Goal: Transaction & Acquisition: Purchase product/service

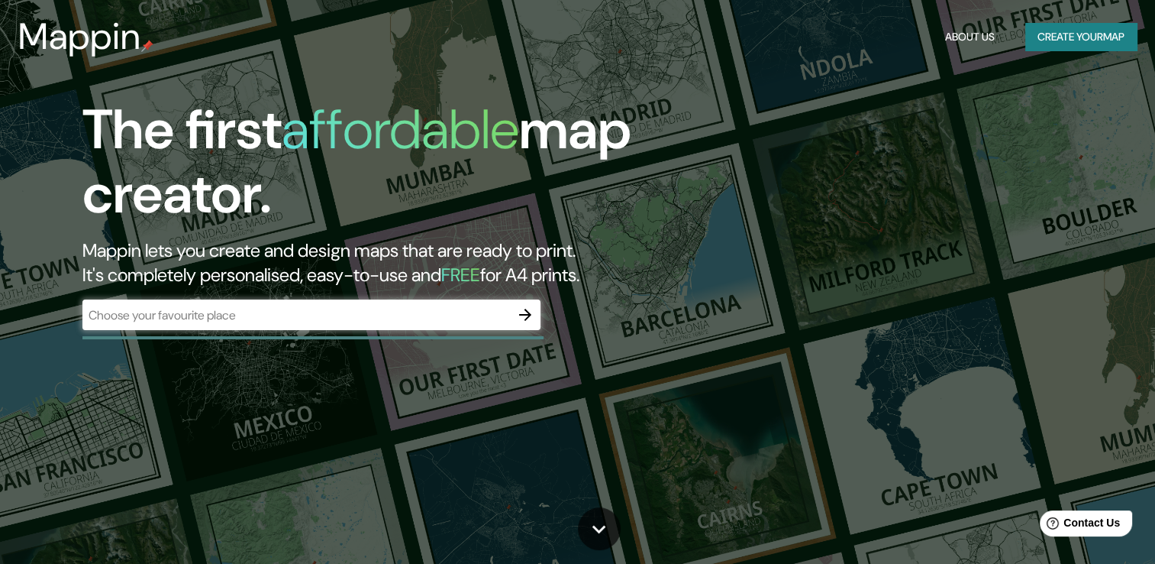
click at [437, 332] on div "​" at bounding box center [311, 316] width 458 height 34
click at [448, 318] on input "text" at bounding box center [296, 315] width 428 height 18
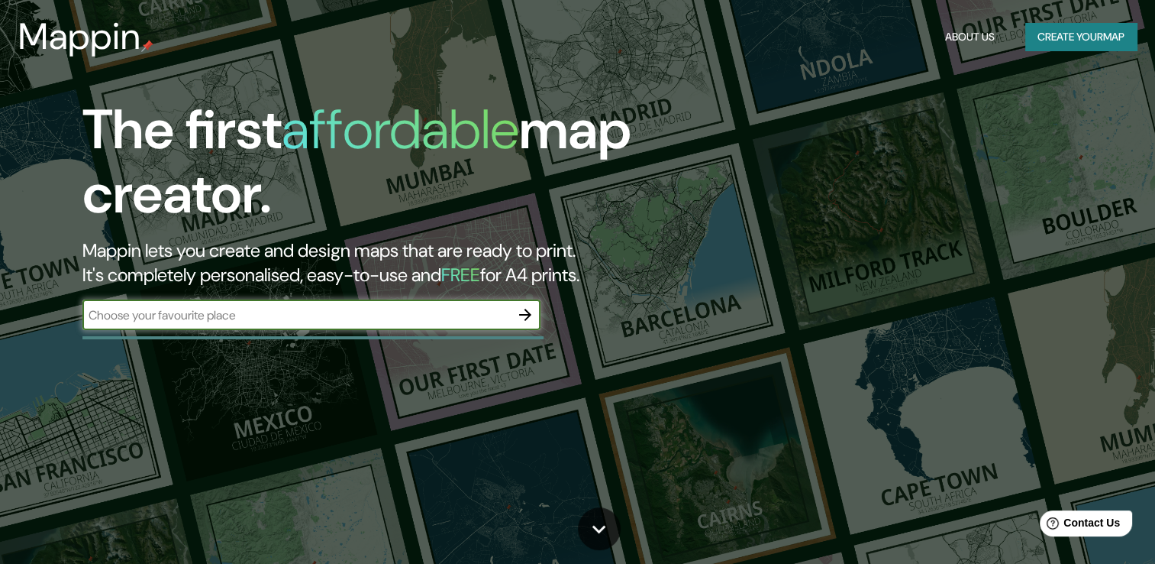
type input "puebla"
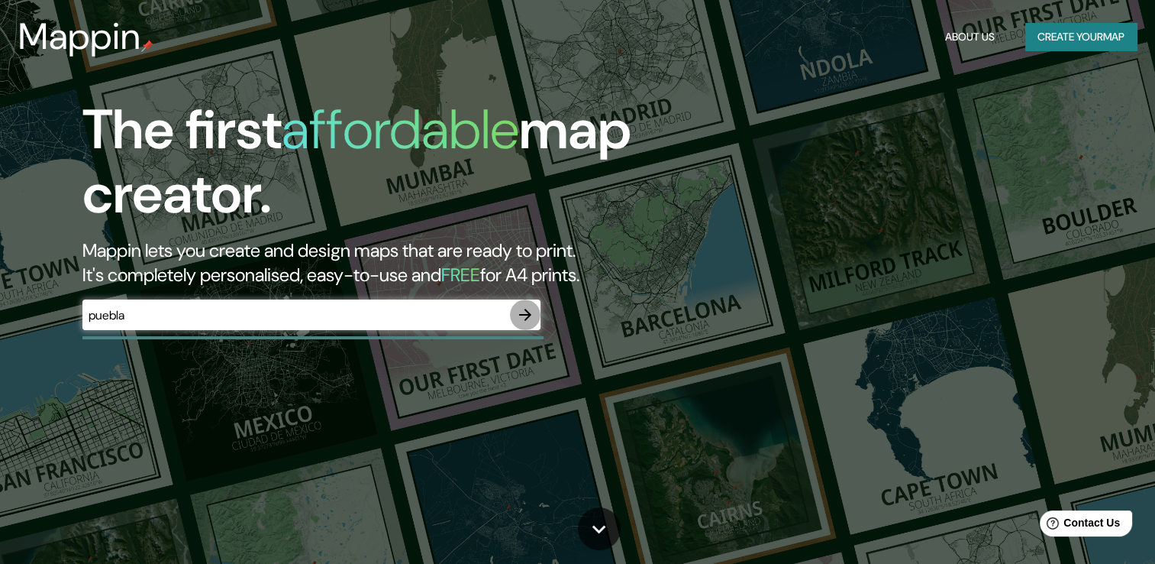
click at [528, 308] on icon "button" at bounding box center [525, 314] width 18 height 18
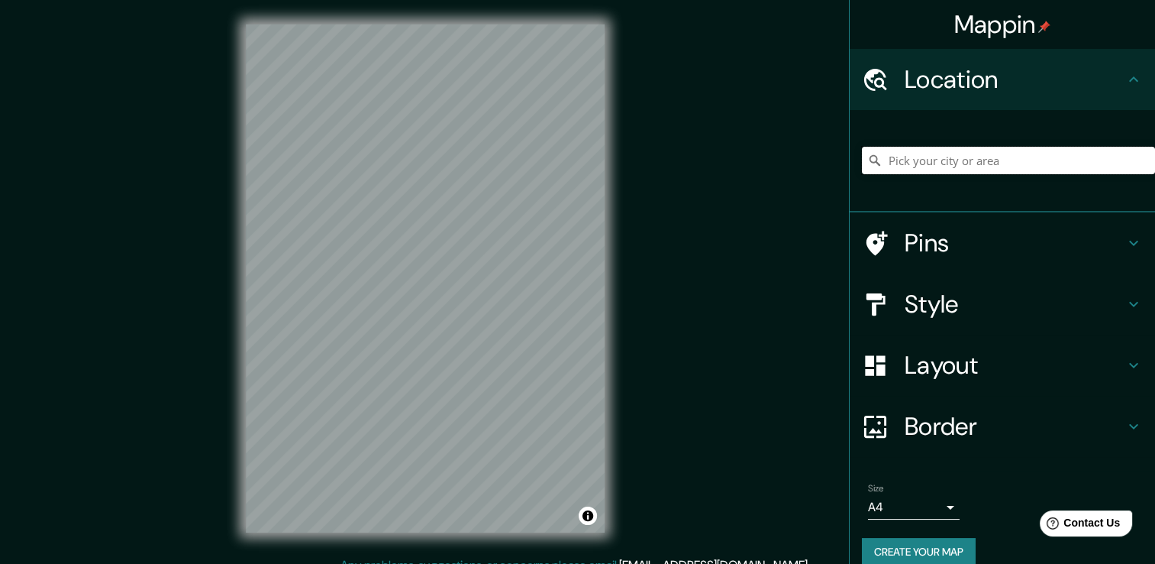
click at [907, 162] on input "Pick your city or area" at bounding box center [1008, 160] width 293 height 27
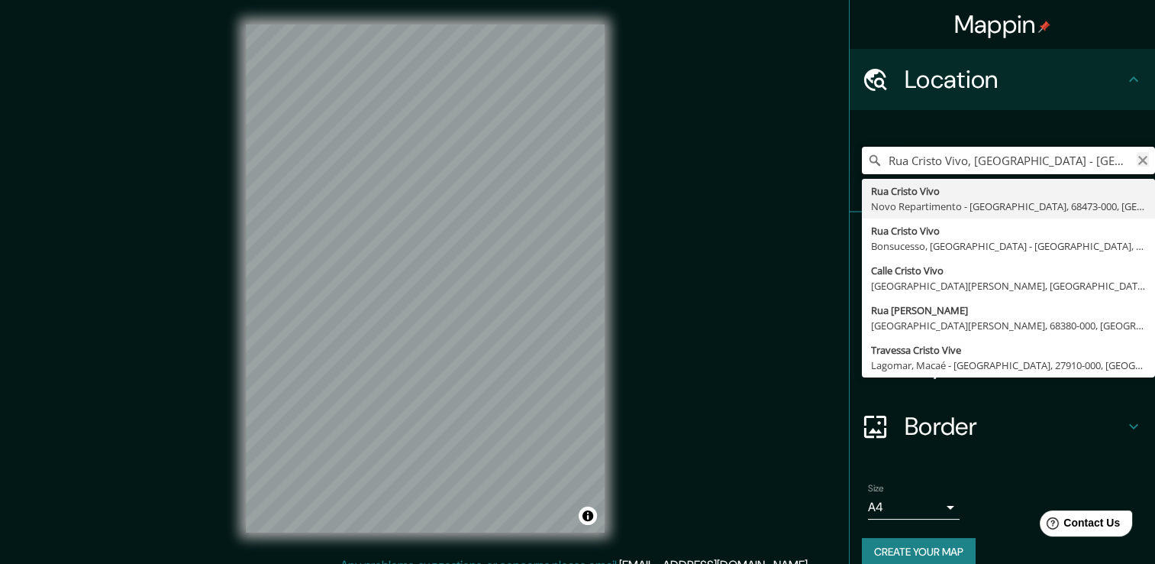
type input "Rua Cristo Vivo, Novo Repartimento - Pará, 68473-000, Brasil"
click at [1137, 164] on icon "Clear" at bounding box center [1143, 160] width 12 height 12
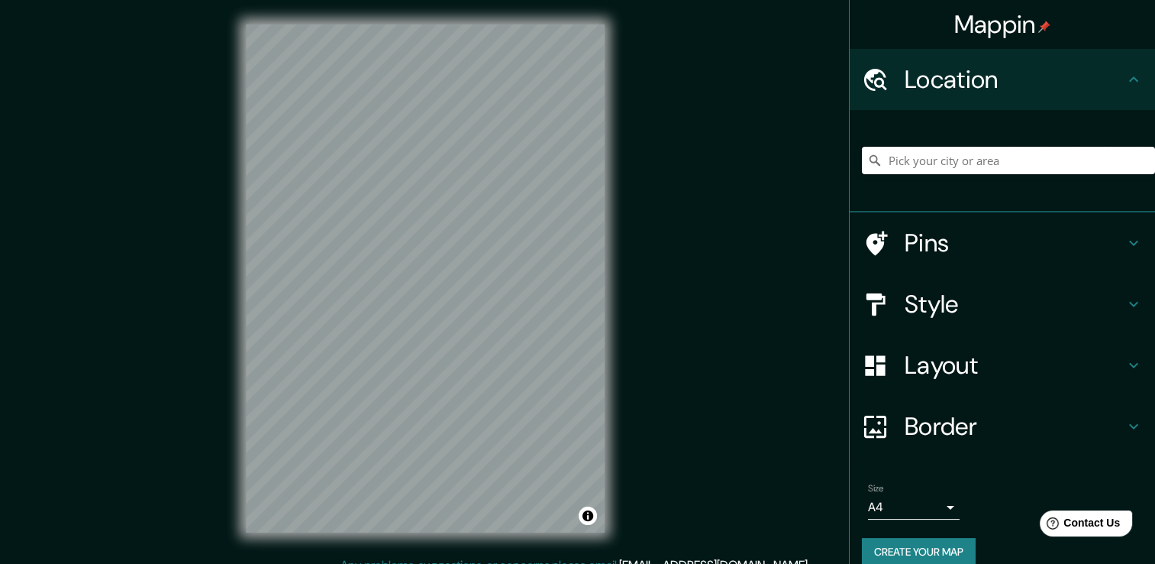
paste input "19°03'46.2"N 98°17'40.7"W"
type input "19°03'46.2"N 98°17'40.7"W"
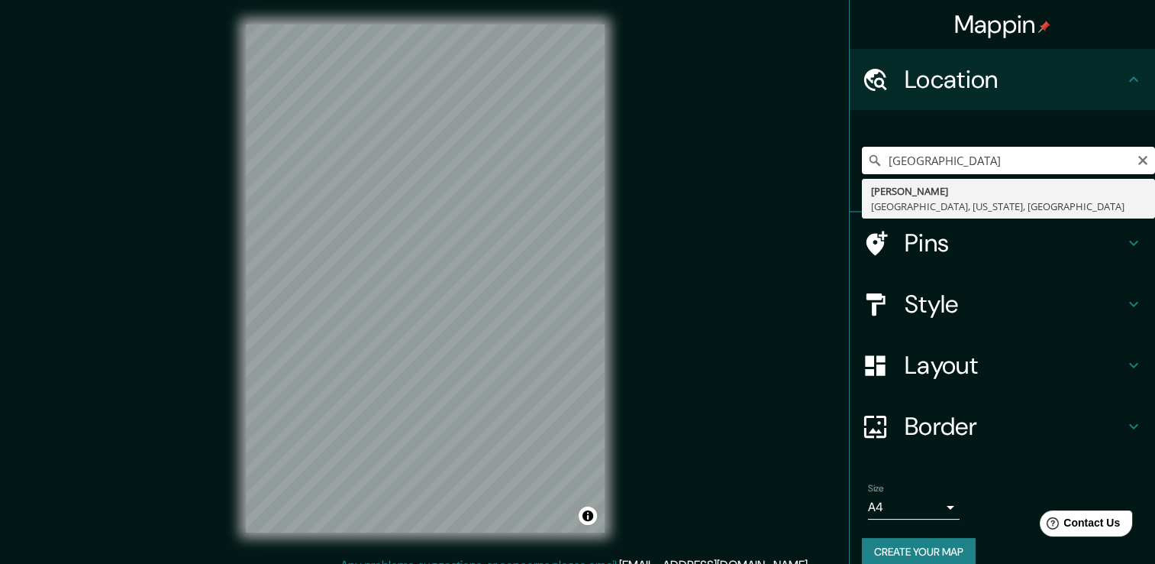
drag, startPoint x: 990, startPoint y: 173, endPoint x: 801, endPoint y: 179, distance: 188.7
click at [801, 179] on div "Mappin Location 19°03'46.2"N 98°17'40.7"W Carlyon Tumwater, Washington, Estados…" at bounding box center [577, 290] width 1155 height 580
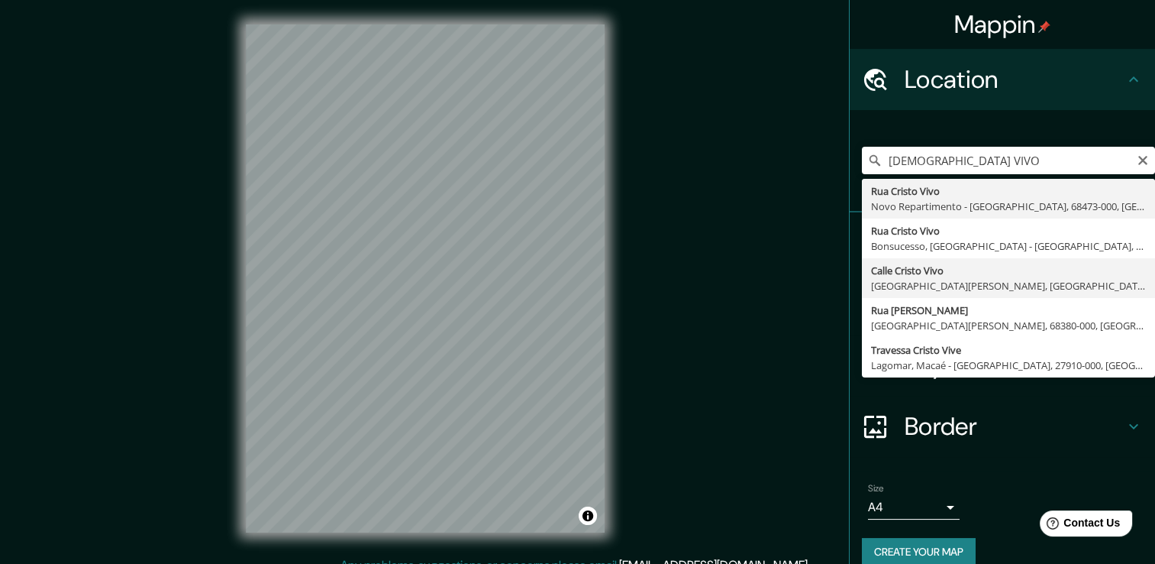
type input "Calle Cristo Vivo, 72810 San Andrés Cholula, Puebla, México"
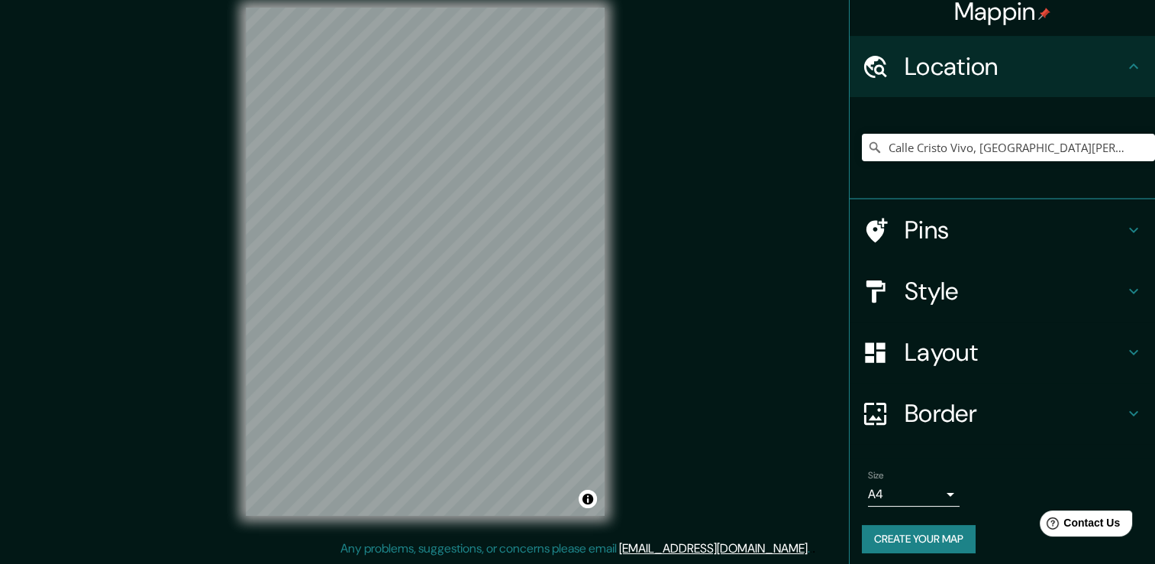
scroll to position [19, 0]
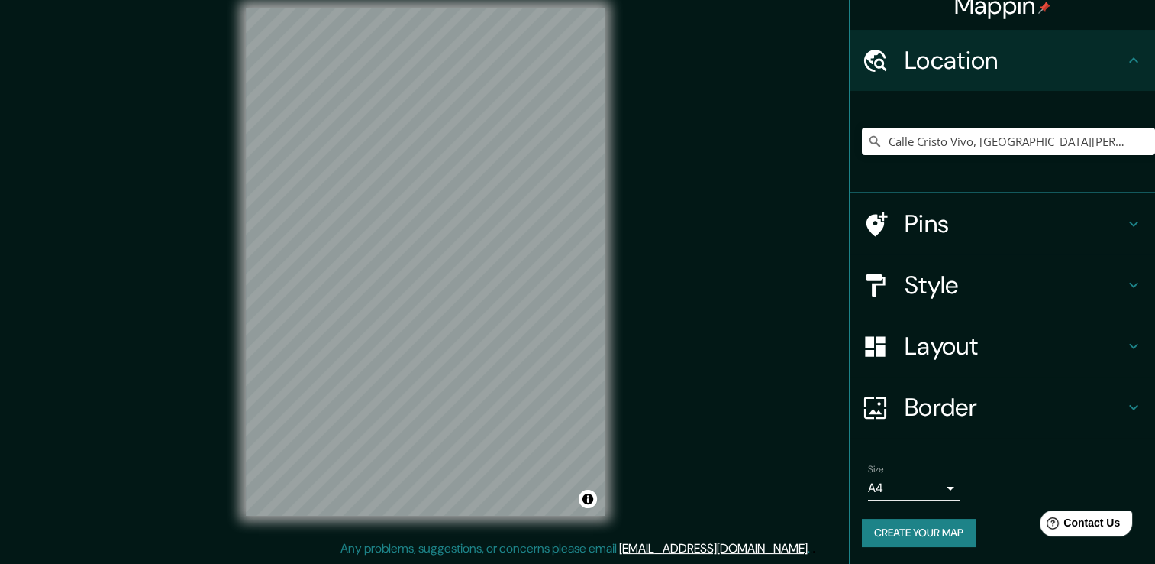
click at [930, 302] on div "Style" at bounding box center [1002, 284] width 305 height 61
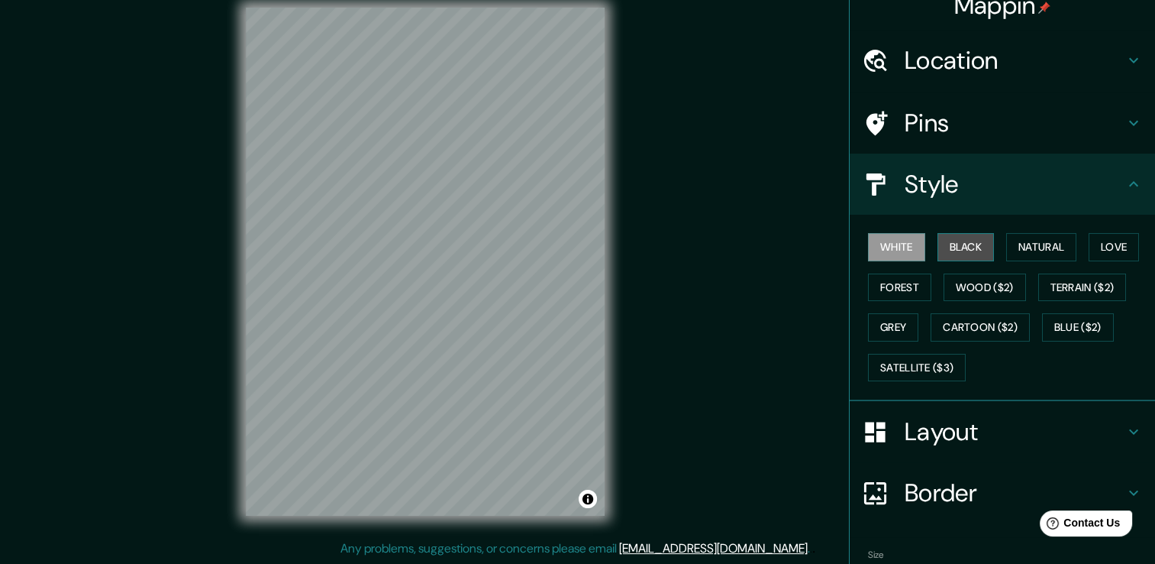
click at [961, 250] on button "Black" at bounding box center [966, 247] width 57 height 28
click at [1011, 249] on button "Natural" at bounding box center [1042, 247] width 70 height 28
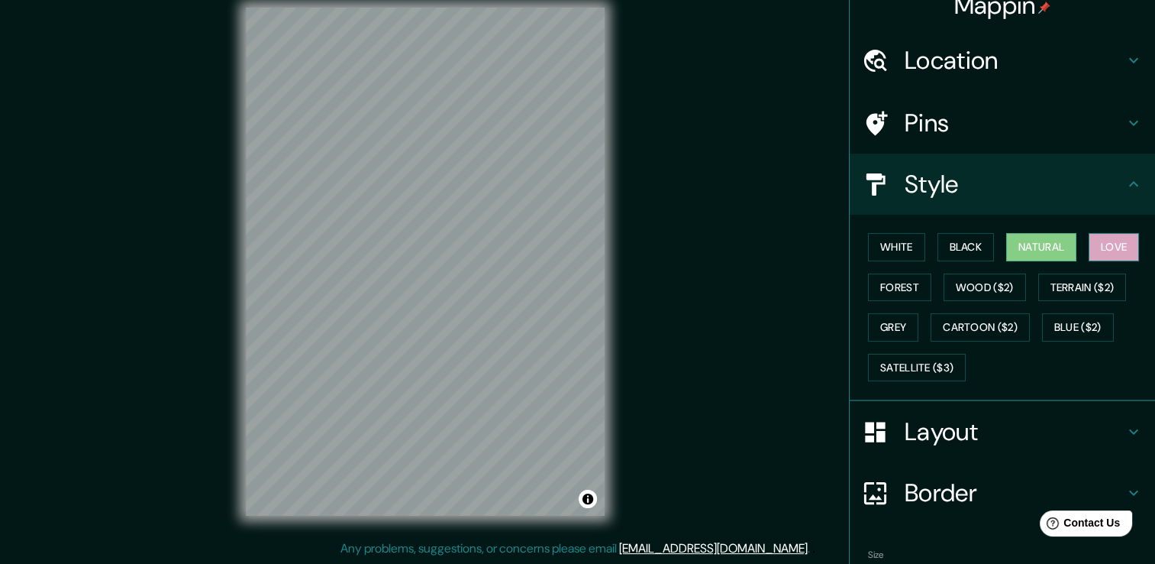
click at [1089, 258] on button "Love" at bounding box center [1114, 247] width 50 height 28
click at [1084, 278] on button "Terrain ($2)" at bounding box center [1083, 287] width 89 height 28
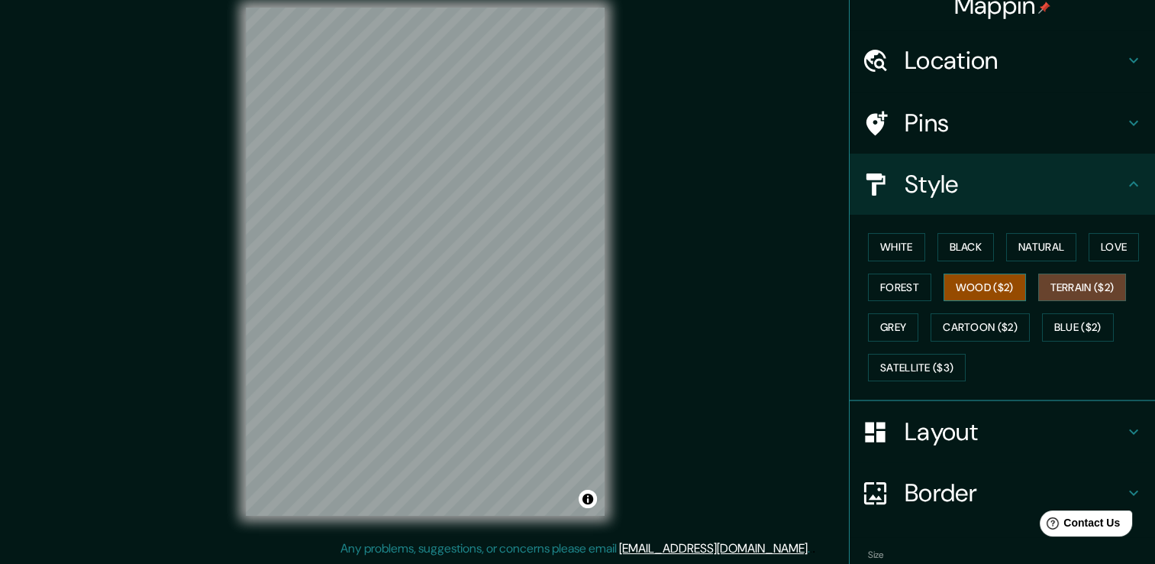
click at [1007, 284] on button "Wood ($2)" at bounding box center [985, 287] width 82 height 28
click at [910, 276] on button "Forest" at bounding box center [899, 287] width 63 height 28
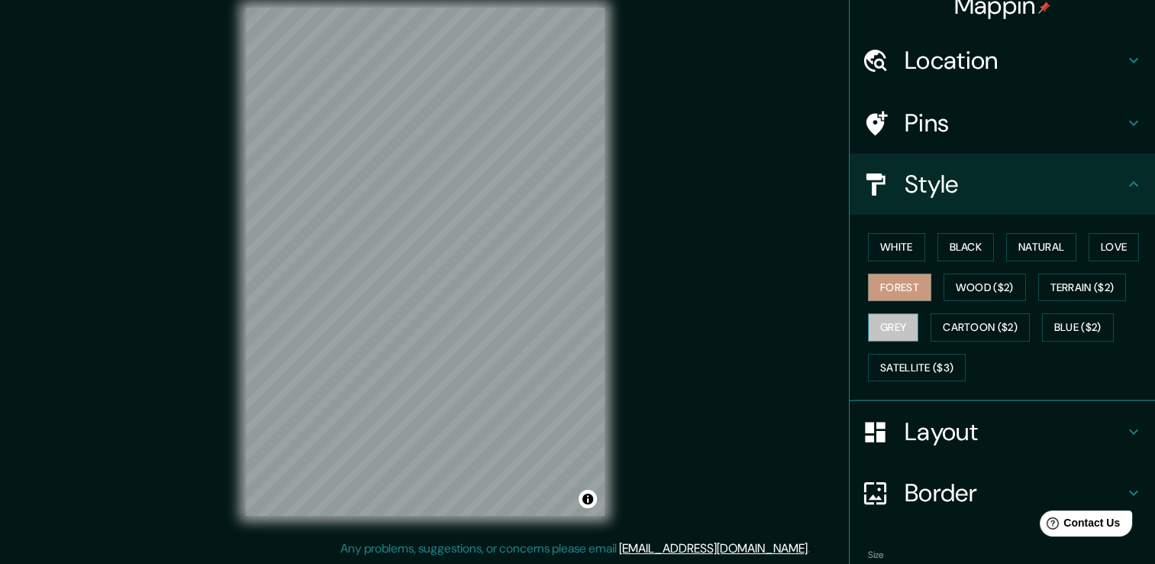
click at [891, 333] on button "Grey" at bounding box center [893, 327] width 50 height 28
click at [915, 368] on button "Satellite ($3)" at bounding box center [917, 368] width 98 height 28
click at [887, 326] on button "Grey" at bounding box center [893, 327] width 50 height 28
click at [1121, 243] on button "Love" at bounding box center [1114, 247] width 50 height 28
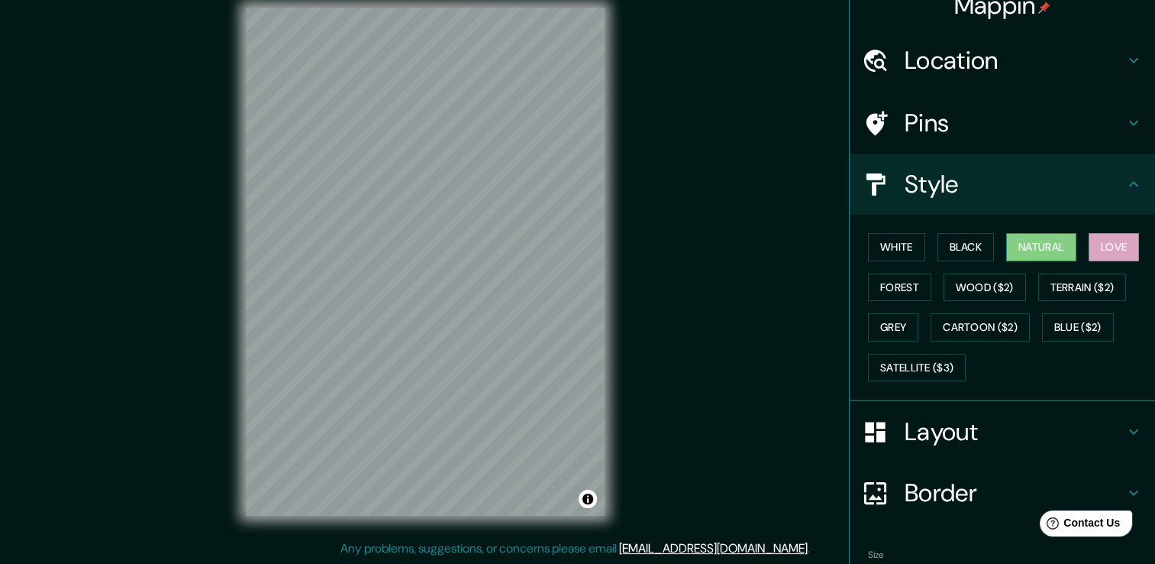
click at [1032, 243] on button "Natural" at bounding box center [1042, 247] width 70 height 28
click at [974, 241] on button "Black" at bounding box center [966, 247] width 57 height 28
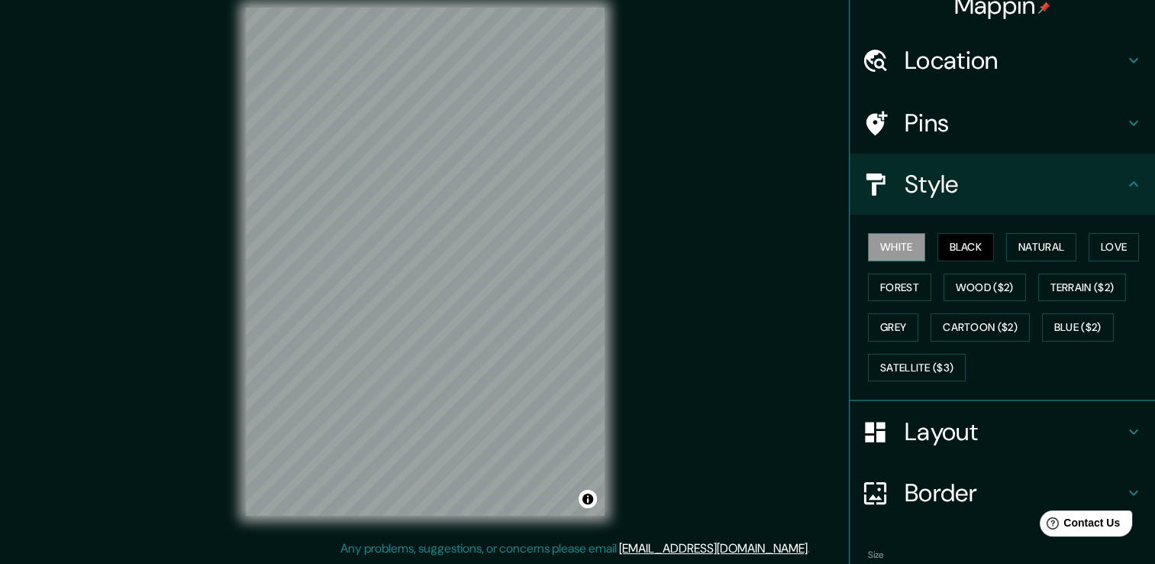
click at [903, 246] on button "White" at bounding box center [896, 247] width 57 height 28
click at [943, 243] on button "Black" at bounding box center [966, 247] width 57 height 28
click at [892, 236] on button "White" at bounding box center [896, 247] width 57 height 28
click at [961, 249] on button "Black" at bounding box center [966, 247] width 57 height 28
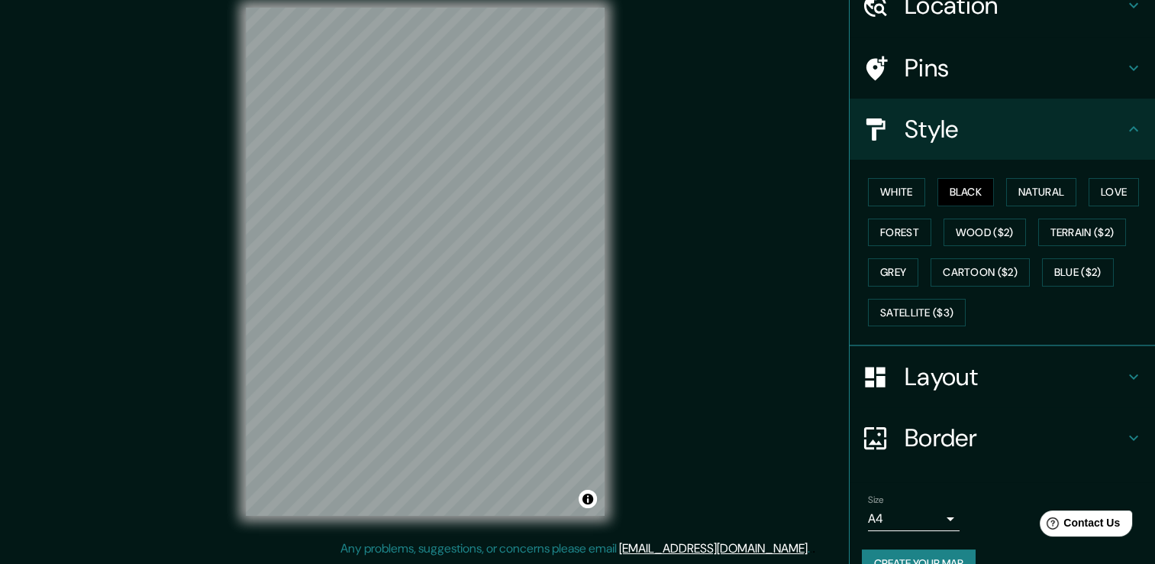
scroll to position [103, 0]
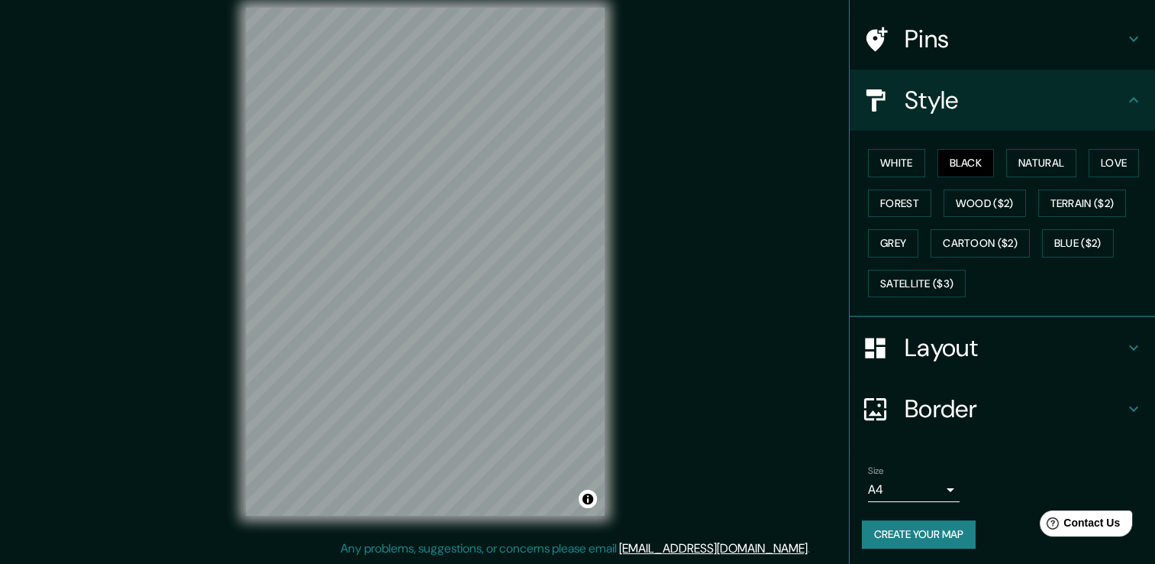
click at [939, 369] on div "Layout" at bounding box center [1002, 347] width 305 height 61
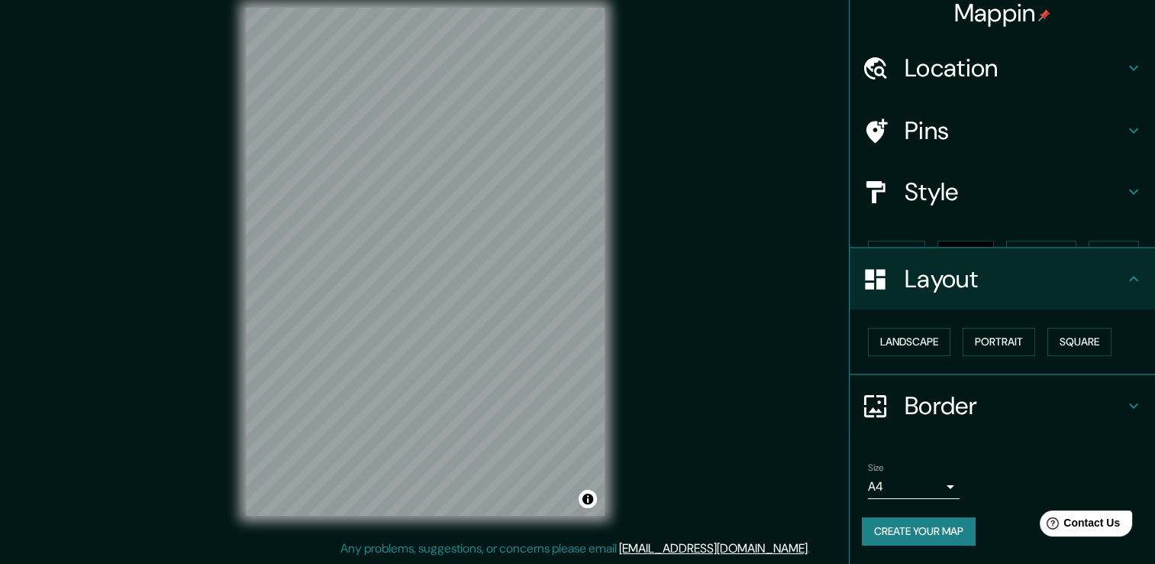
scroll to position [0, 0]
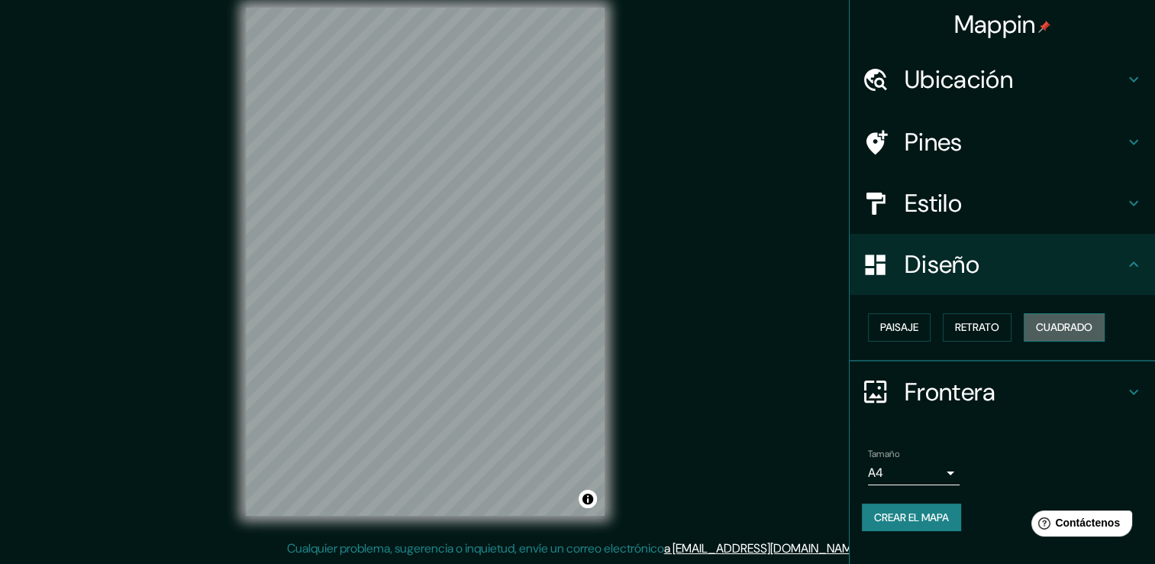
click at [1048, 328] on font "Cuadrado" at bounding box center [1064, 327] width 57 height 19
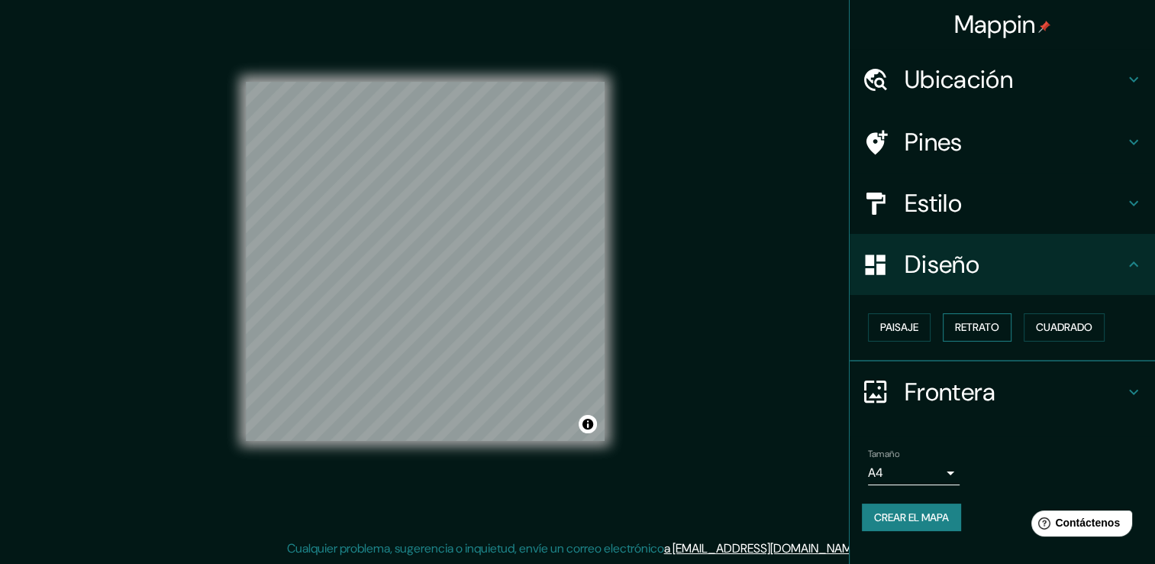
click at [971, 322] on font "Retrato" at bounding box center [977, 327] width 44 height 19
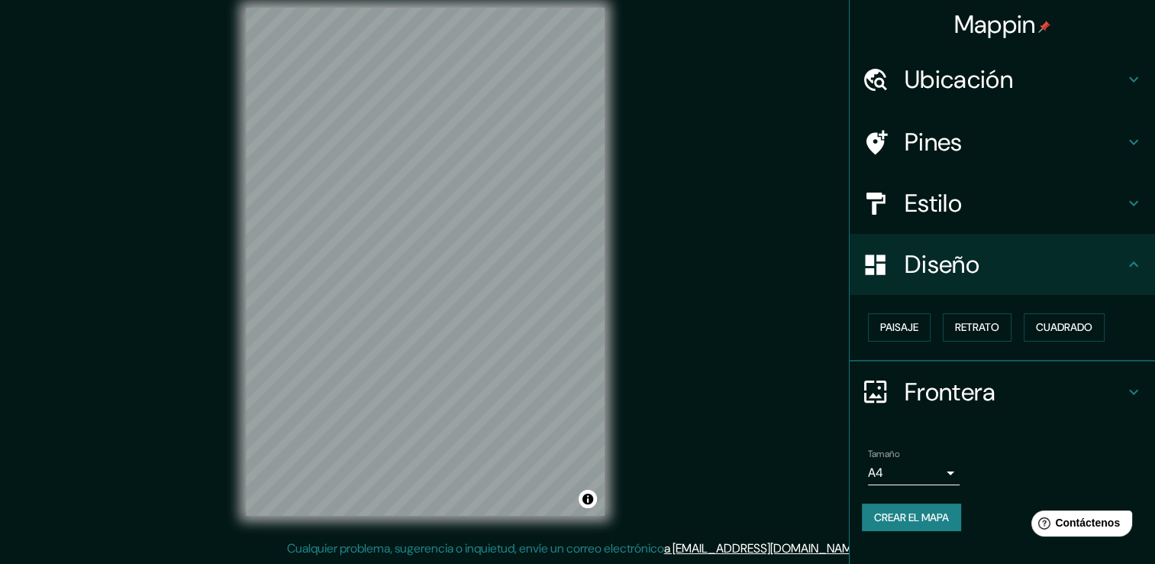
click at [939, 331] on div "Paisaje Retrato Cuadrado" at bounding box center [1008, 327] width 293 height 40
click at [923, 334] on button "Paisaje" at bounding box center [899, 327] width 63 height 28
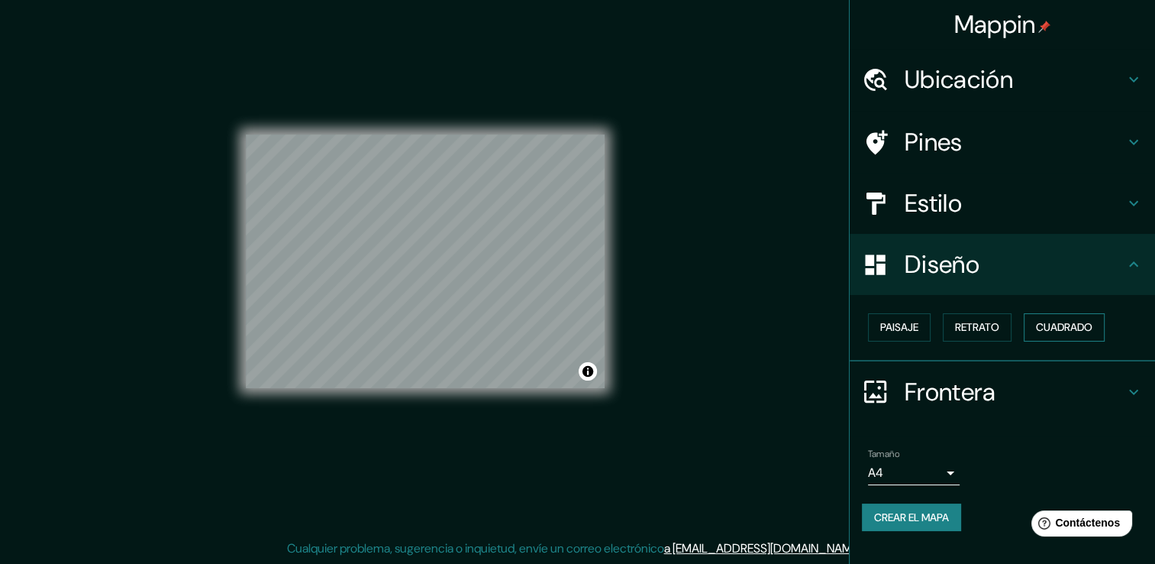
click at [1060, 327] on font "Cuadrado" at bounding box center [1064, 327] width 57 height 19
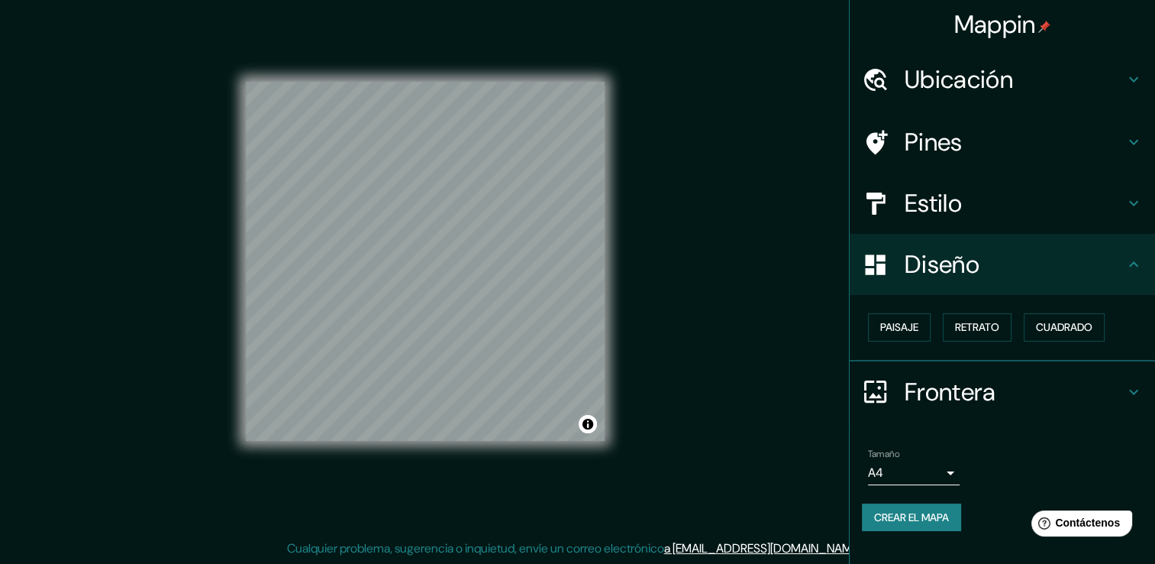
click at [942, 469] on body "Mappin Ubicación Calle Cristo Vivo, 72810 San Andrés Cholula, Puebla, México Pi…" at bounding box center [577, 265] width 1155 height 564
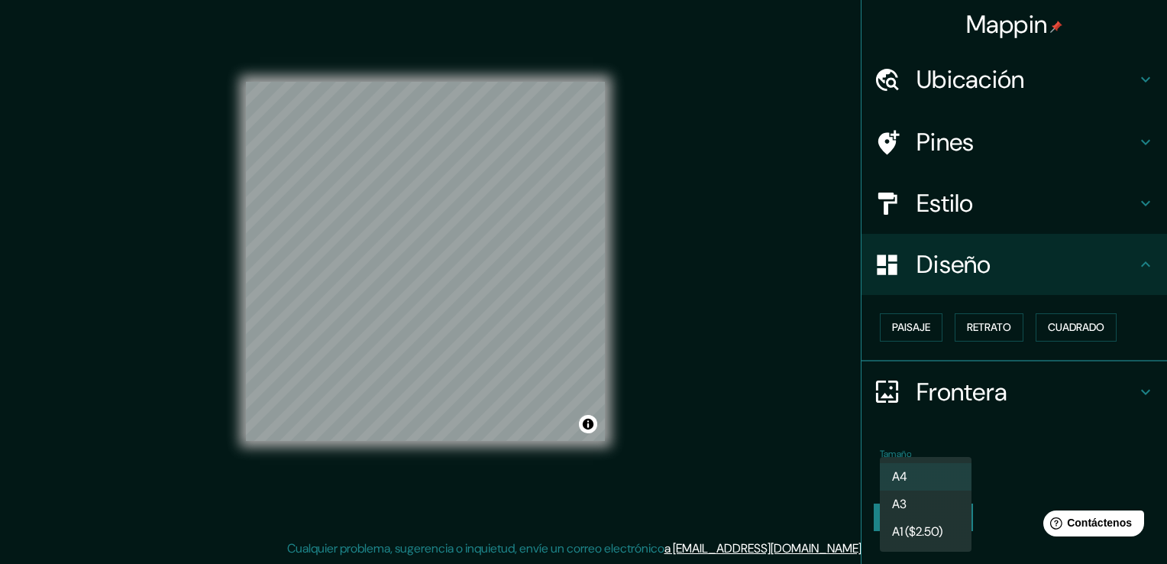
click at [984, 463] on div at bounding box center [583, 282] width 1167 height 564
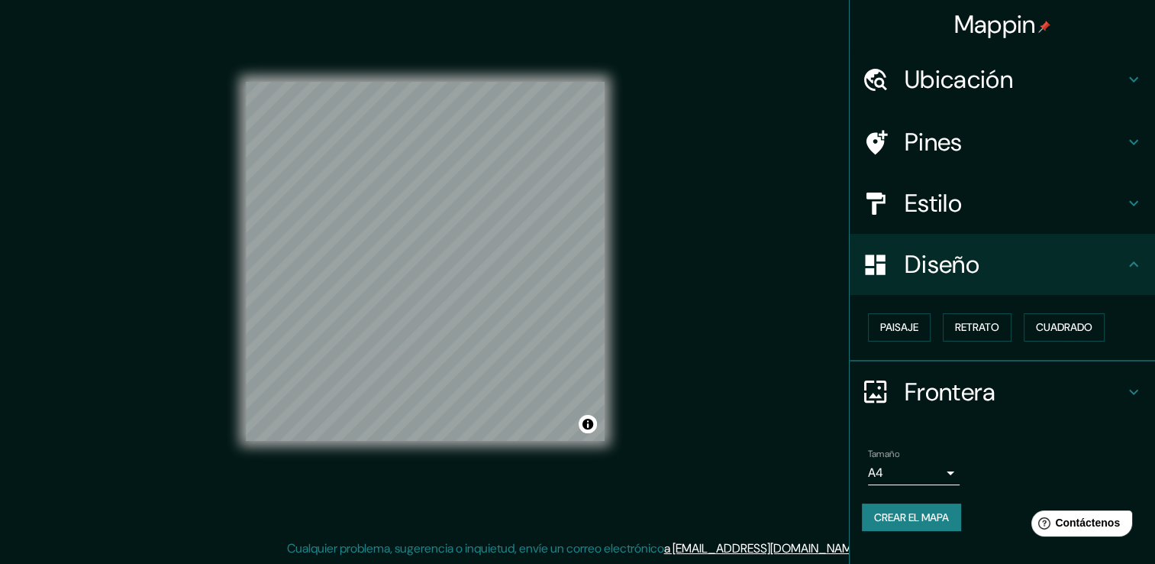
click at [923, 510] on font "Crear el mapa" at bounding box center [911, 517] width 75 height 19
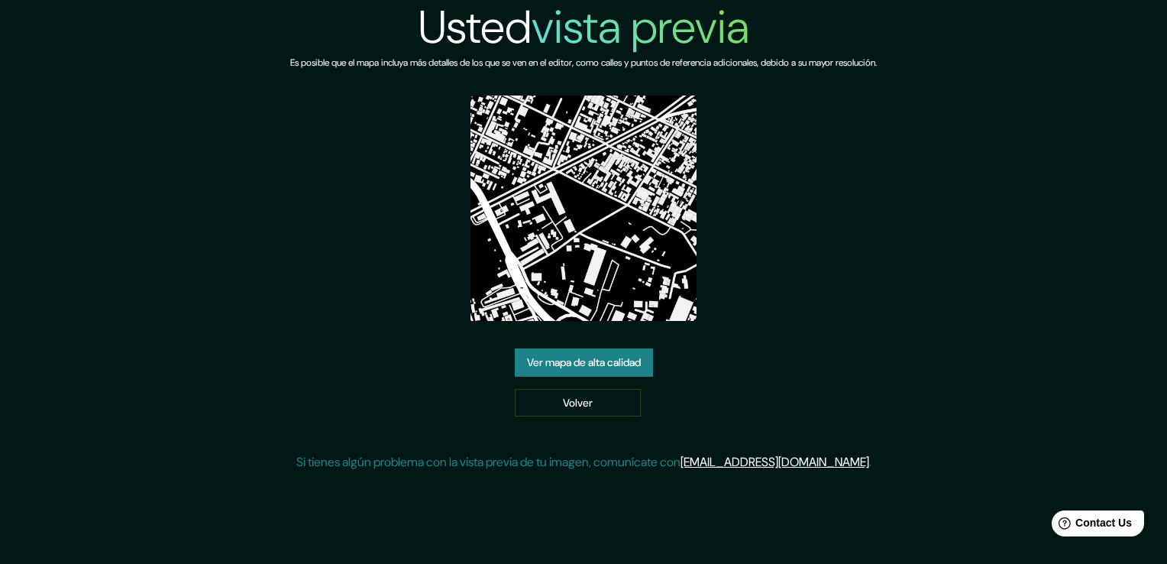
click at [617, 370] on link "Ver mapa de alta calidad" at bounding box center [584, 362] width 138 height 28
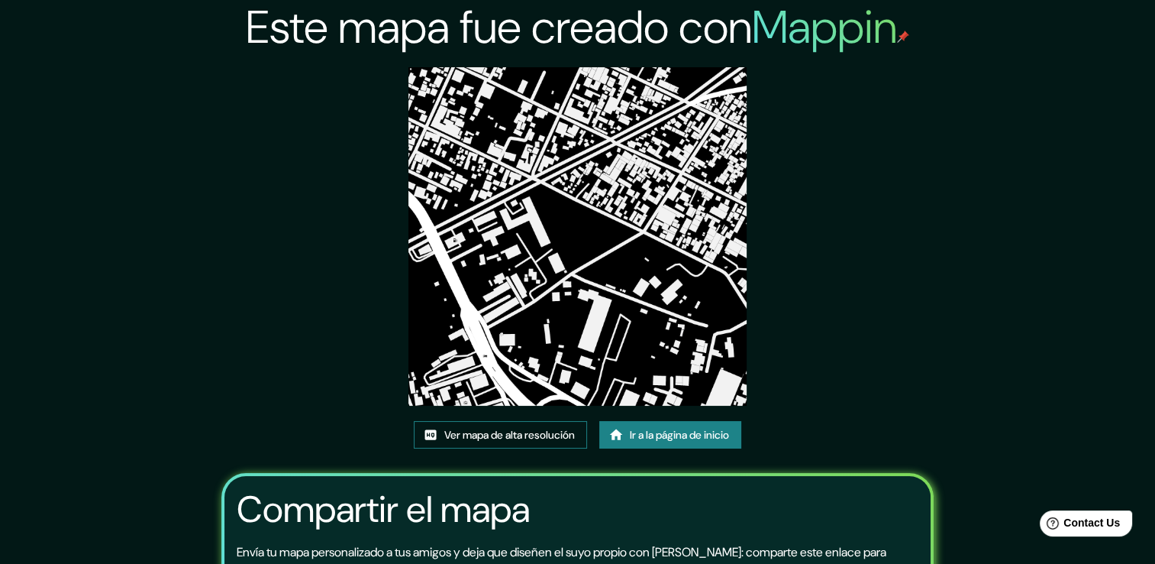
click at [558, 441] on font "Ver mapa de alta resolución" at bounding box center [509, 434] width 131 height 19
